Goal: Transaction & Acquisition: Purchase product/service

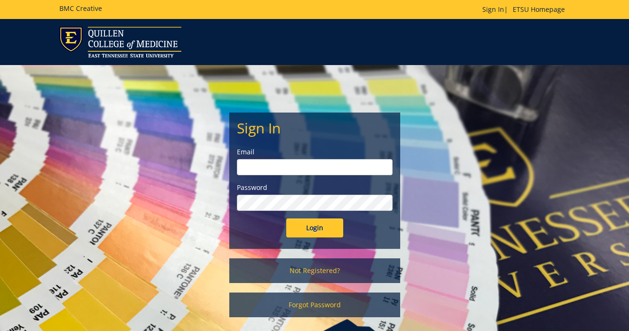
scroll to position [26, 0]
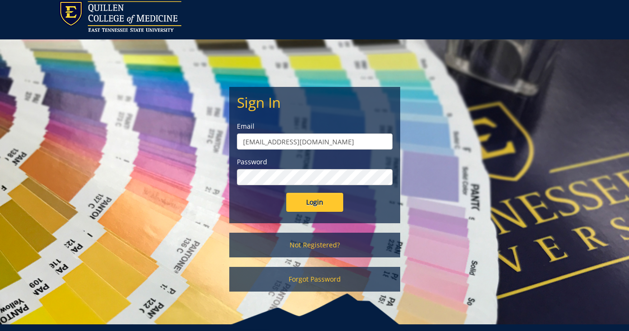
type input "[EMAIL_ADDRESS][DOMAIN_NAME]"
click at [314, 202] on input "Login" at bounding box center [314, 202] width 57 height 19
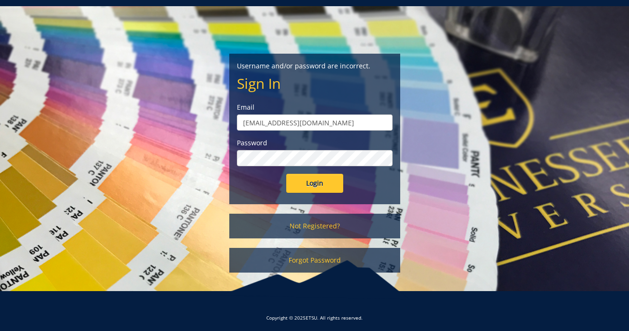
scroll to position [61, 0]
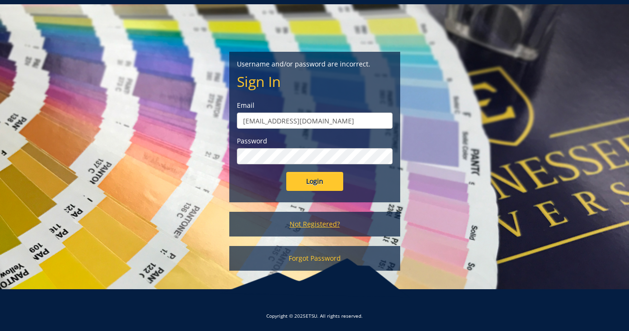
click at [316, 225] on link "Not Registered?" at bounding box center [314, 224] width 171 height 25
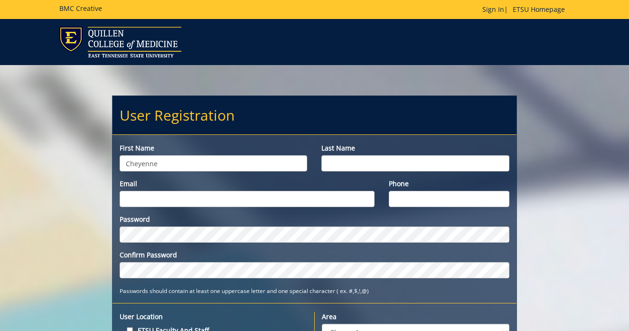
type input "Cheyenne"
type input "Fugate"
type input "[EMAIL_ADDRESS][DOMAIN_NAME]"
type input "4239942461"
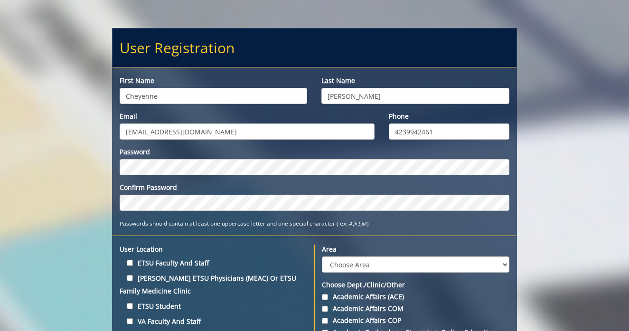
scroll to position [76, 0]
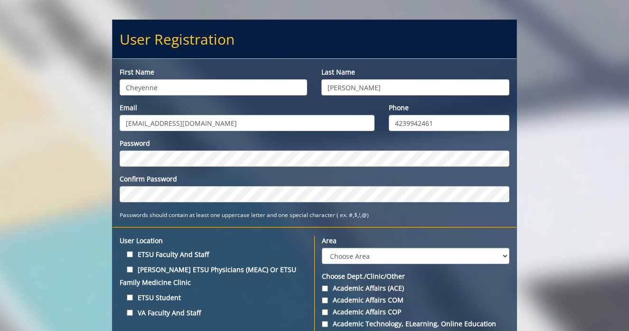
click at [311, 202] on div "Password Confirm Password Passwords should contain at least one uppercase lette…" at bounding box center [315, 179] width 404 height 81
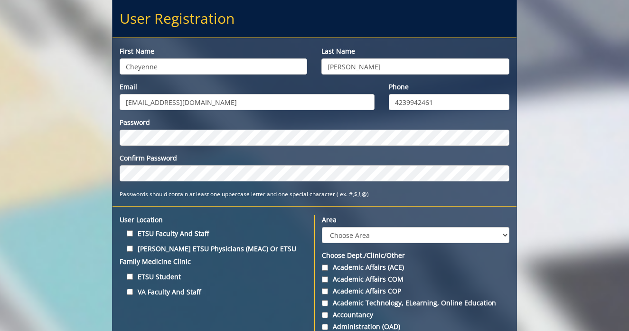
scroll to position [101, 0]
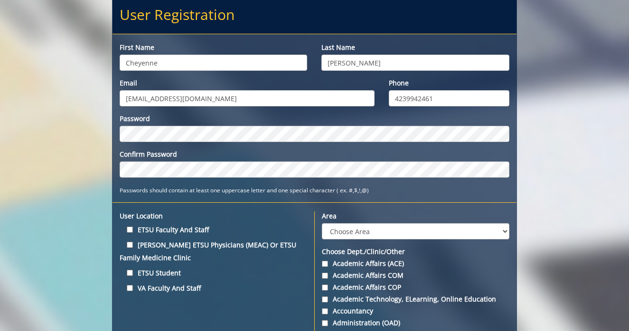
click at [130, 273] on input "ETSU Student" at bounding box center [130, 273] width 6 height 6
checkbox input "true"
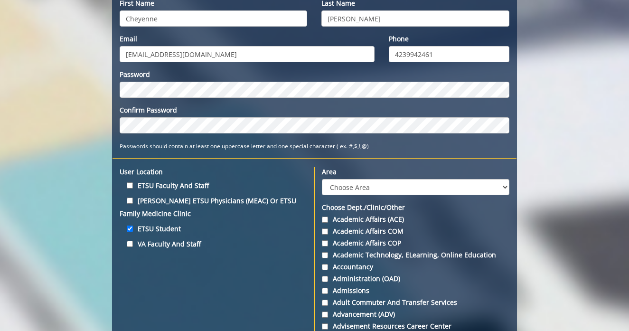
scroll to position [149, 0]
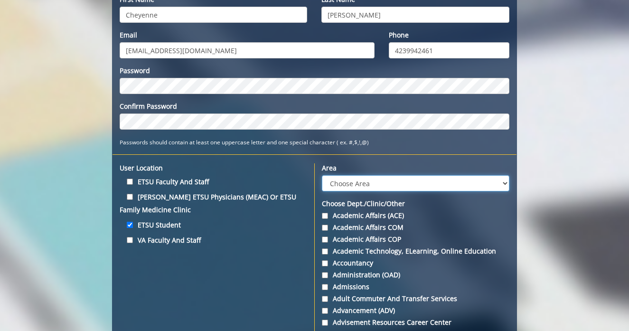
select select "27"
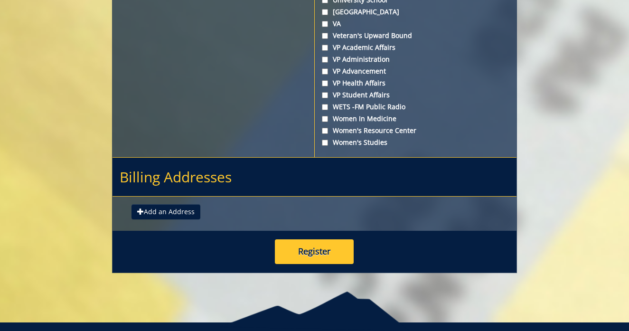
scroll to position [3646, 0]
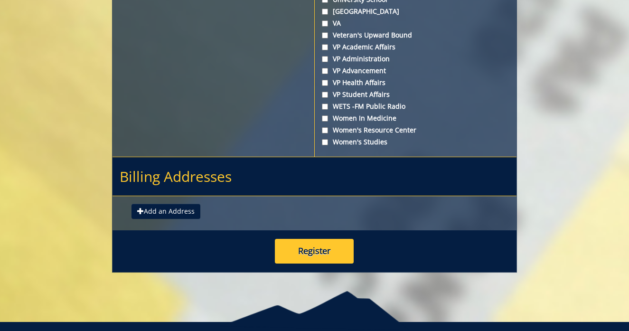
click at [333, 264] on button "Register" at bounding box center [314, 251] width 79 height 25
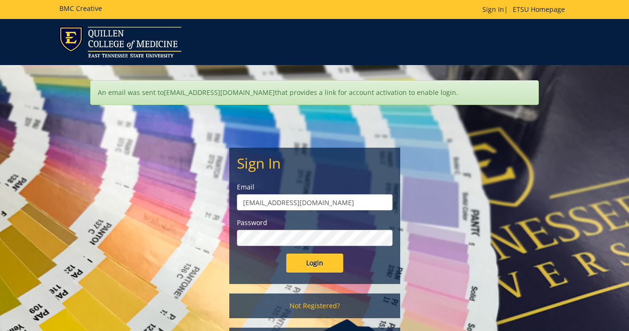
click at [314, 263] on input "Login" at bounding box center [314, 263] width 57 height 19
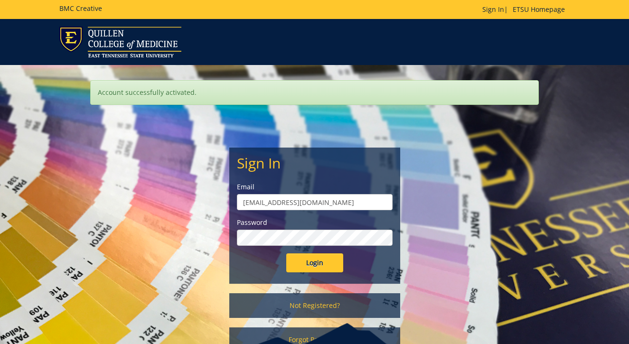
click at [314, 263] on input "Login" at bounding box center [314, 263] width 57 height 19
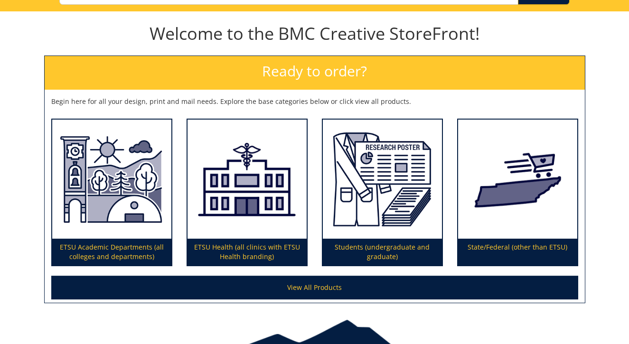
scroll to position [121, 0]
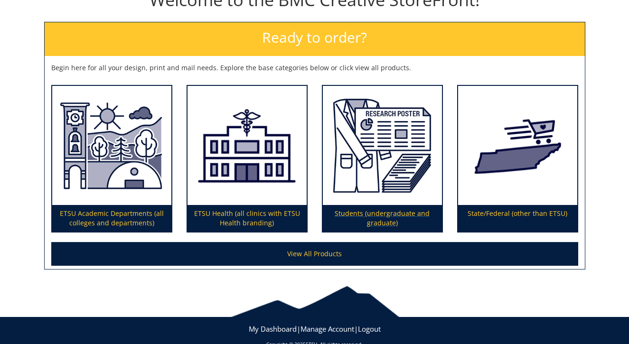
click at [404, 222] on p "Students (undergraduate and graduate)" at bounding box center [382, 218] width 119 height 27
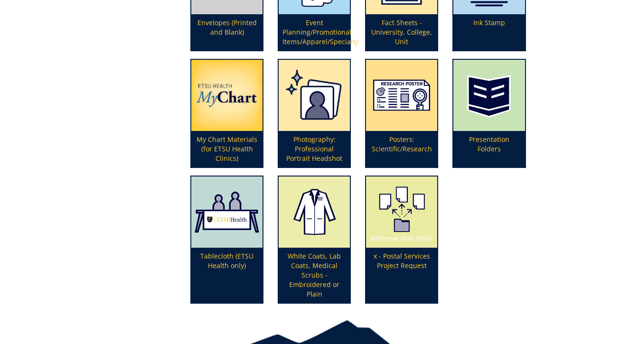
scroll to position [311, 0]
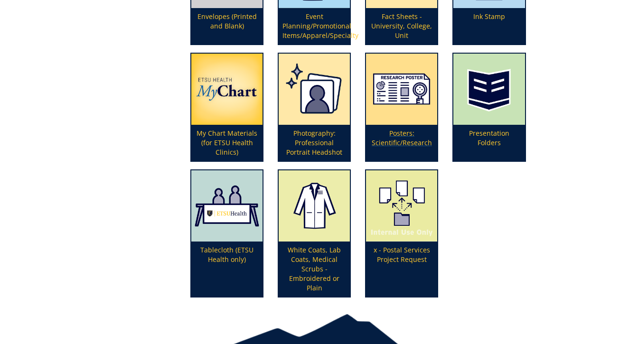
click at [395, 140] on p "Posters: Scientific/Research" at bounding box center [401, 143] width 71 height 36
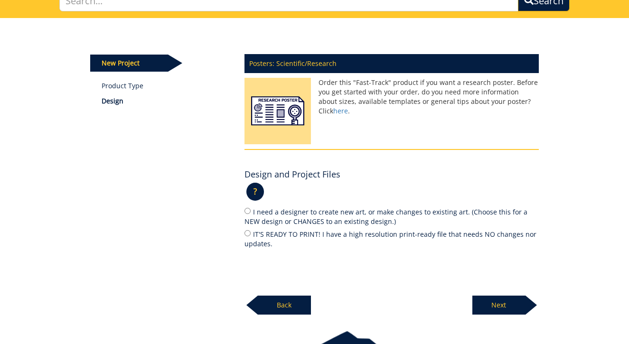
scroll to position [81, 0]
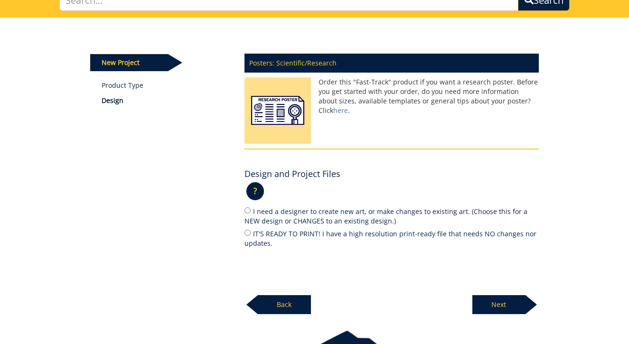
click at [247, 232] on input "IT'S READY TO PRINT! I have a high resolution print-ready file that needs NO ch…" at bounding box center [248, 233] width 6 height 6
radio input "true"
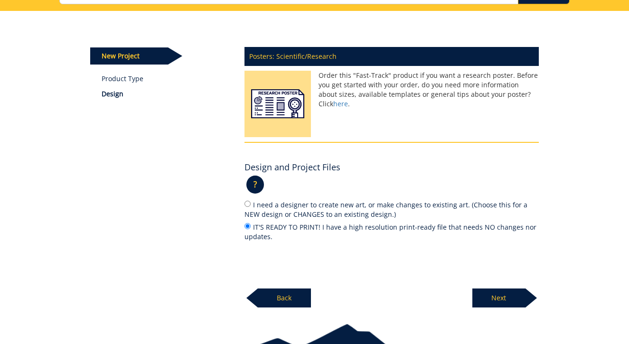
scroll to position [87, 0]
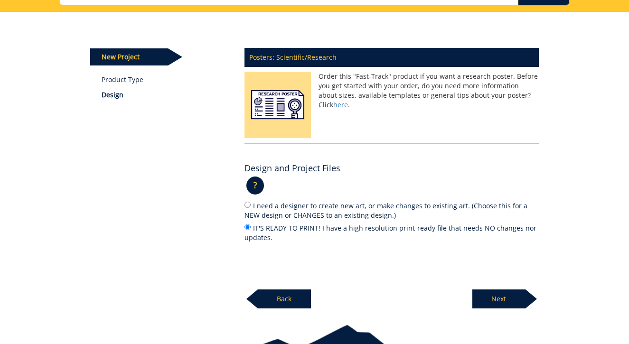
click at [505, 298] on p "Next" at bounding box center [498, 299] width 53 height 19
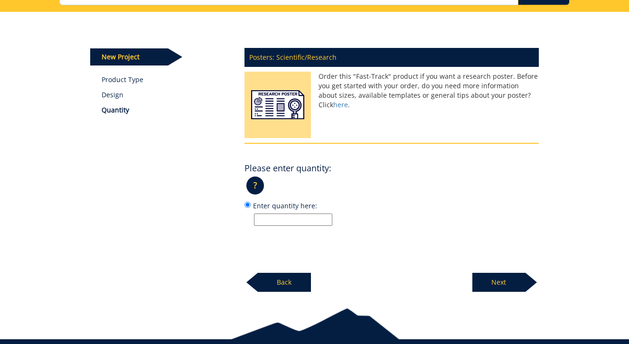
click at [280, 221] on input "Enter quantity here:" at bounding box center [293, 220] width 78 height 12
type input "1"
click at [500, 287] on p "Next" at bounding box center [498, 282] width 53 height 19
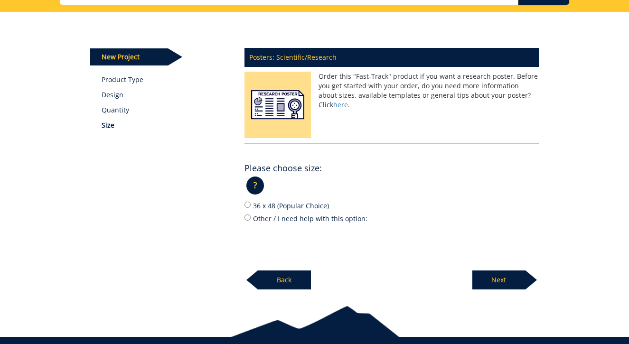
click at [248, 216] on input "Other / I need help with this option:" at bounding box center [248, 218] width 6 height 6
radio input "true"
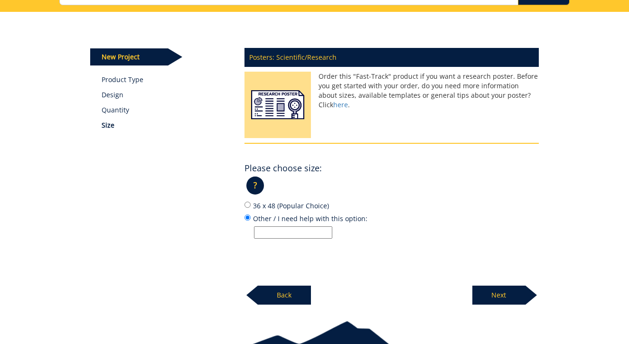
click at [276, 227] on input "Other / I need help with this option:" at bounding box center [293, 233] width 78 height 12
